Goal: Task Accomplishment & Management: Manage account settings

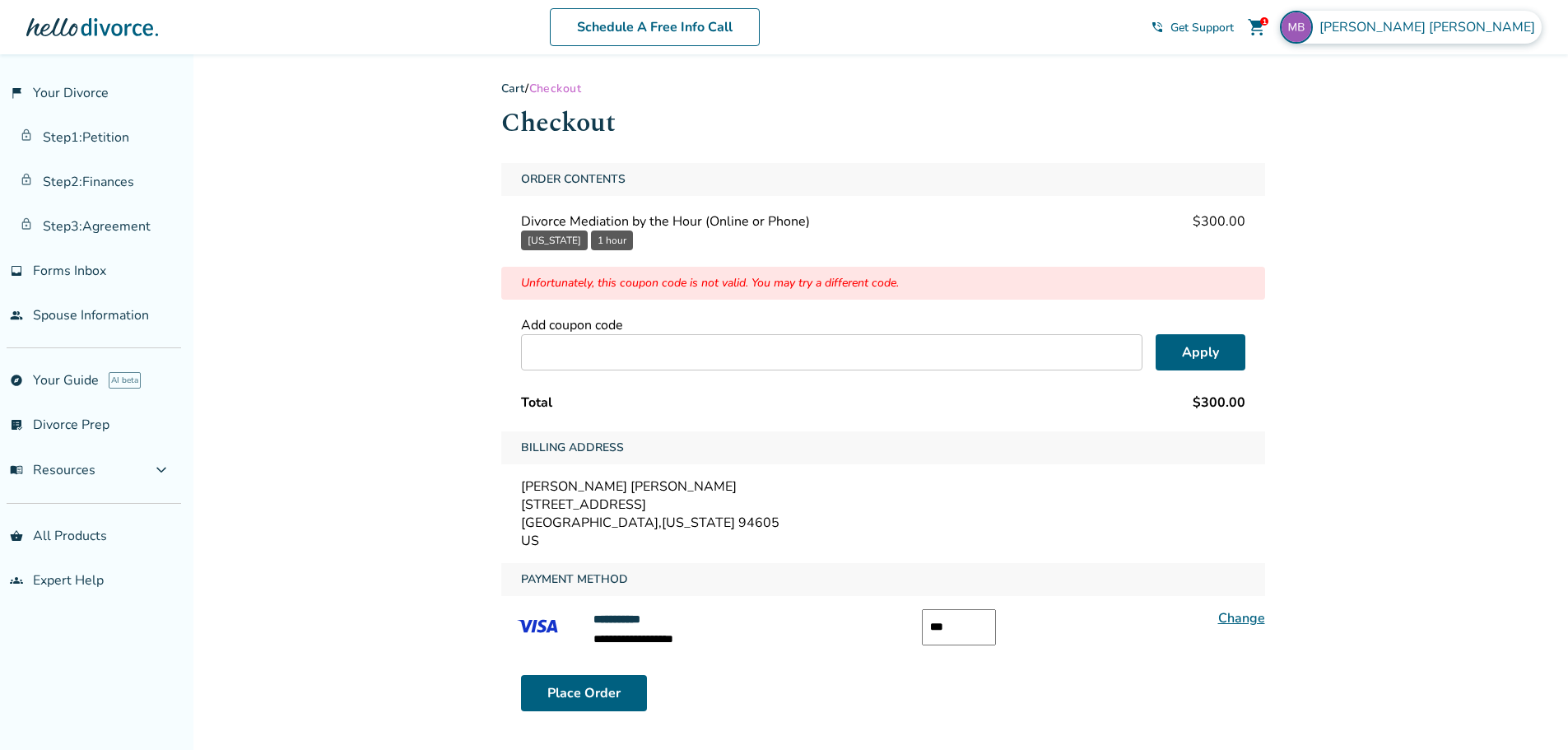
click at [1490, 35] on span "[PERSON_NAME]" at bounding box center [1429, 27] width 222 height 18
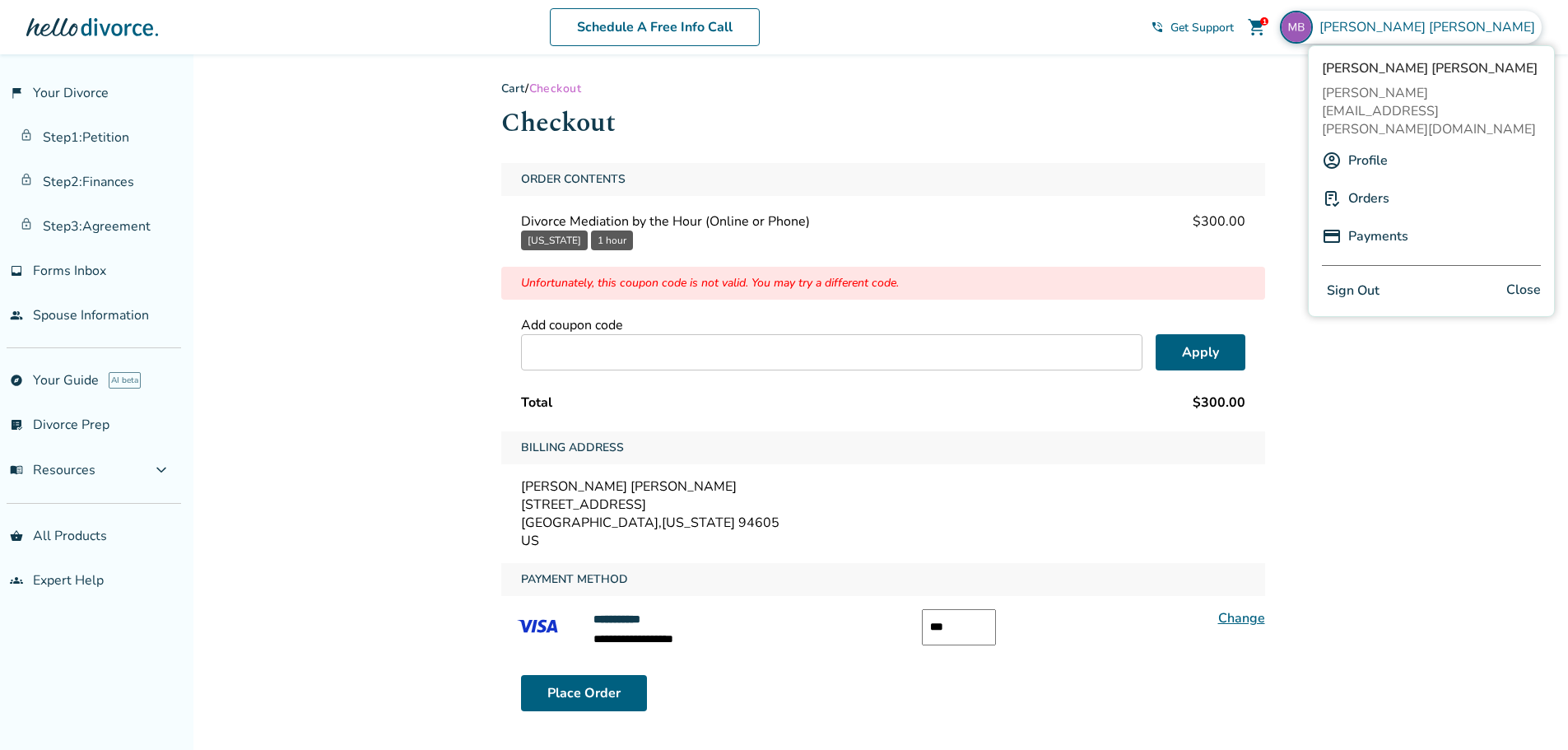
click at [1375, 183] on link "Orders" at bounding box center [1368, 199] width 41 height 31
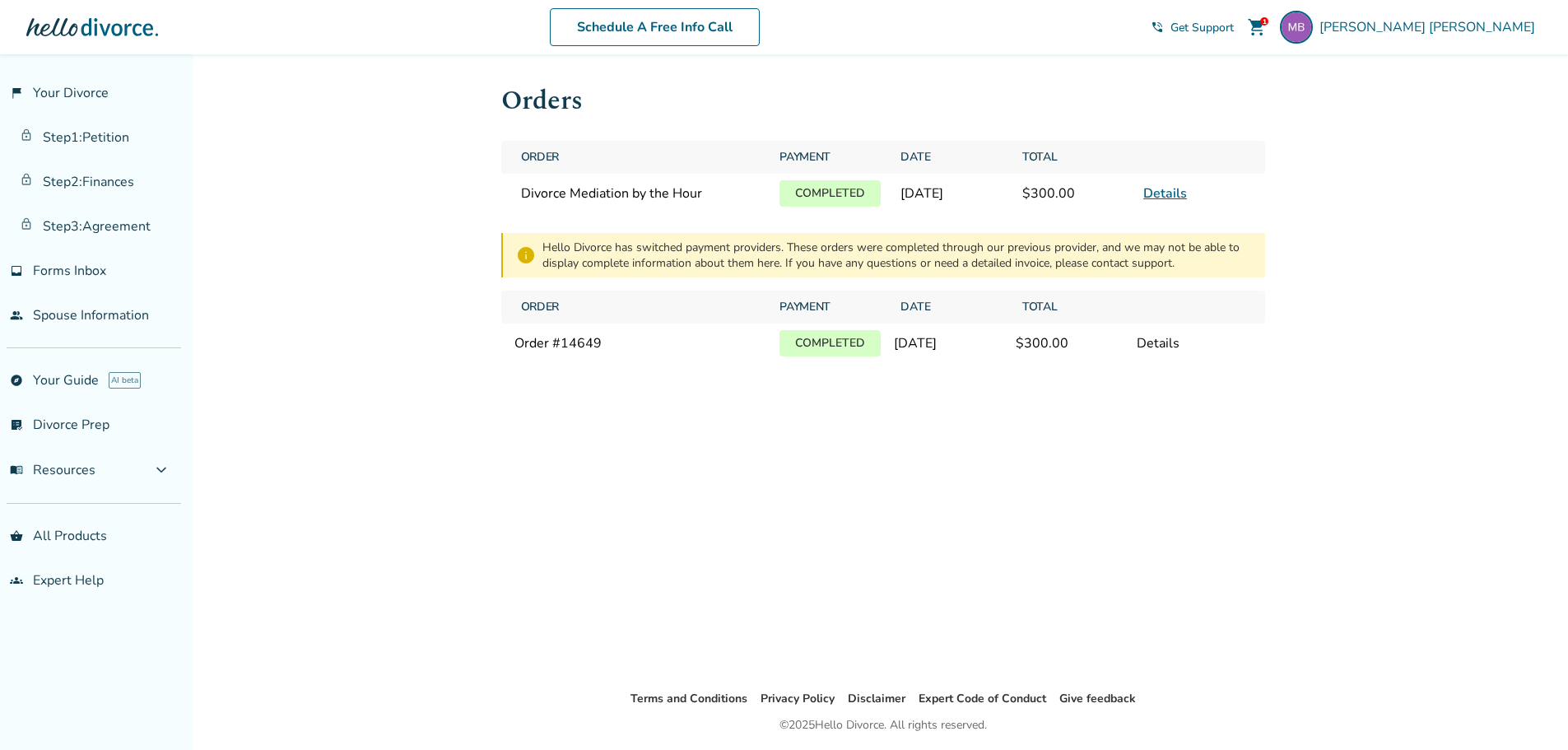
click at [996, 352] on div "[DATE]" at bounding box center [950, 343] width 114 height 18
click at [523, 352] on div "Order # 14649" at bounding box center [640, 343] width 253 height 18
click at [1166, 202] on link "Details" at bounding box center [1165, 193] width 44 height 18
